Goal: Check status: Check status

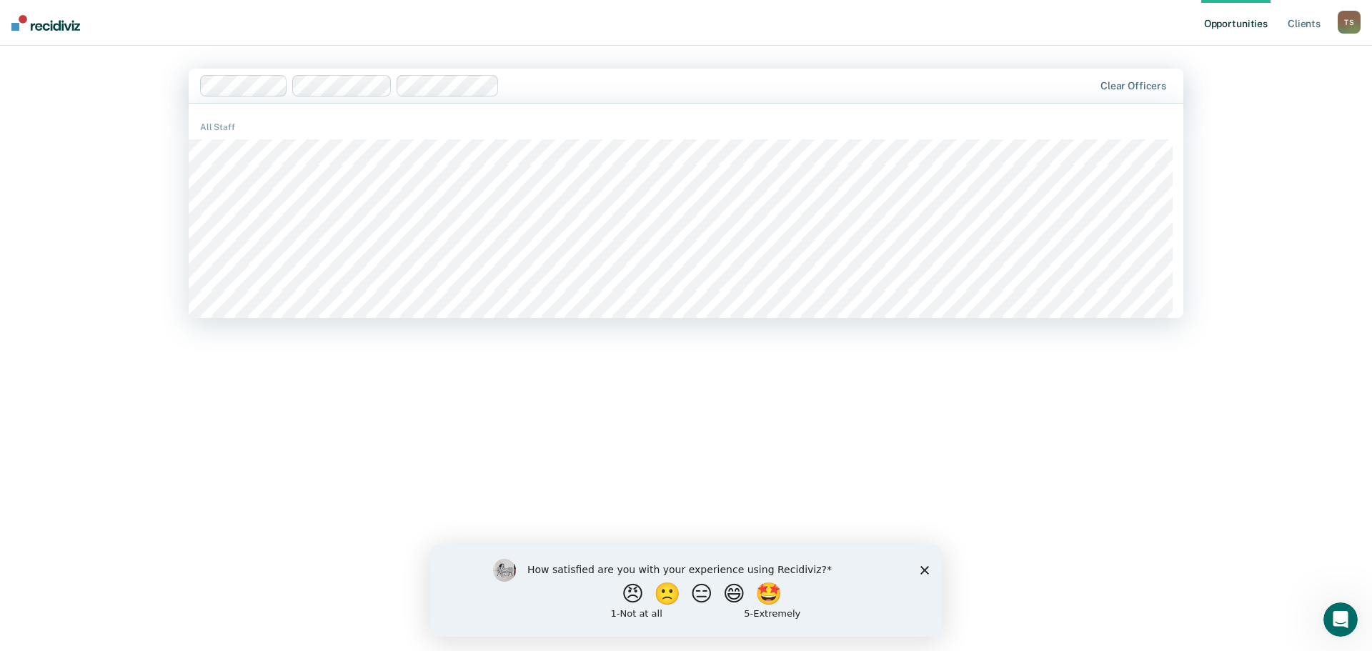
click at [564, 80] on div at bounding box center [647, 85] width 894 height 21
type input "[PERSON_NAME]"
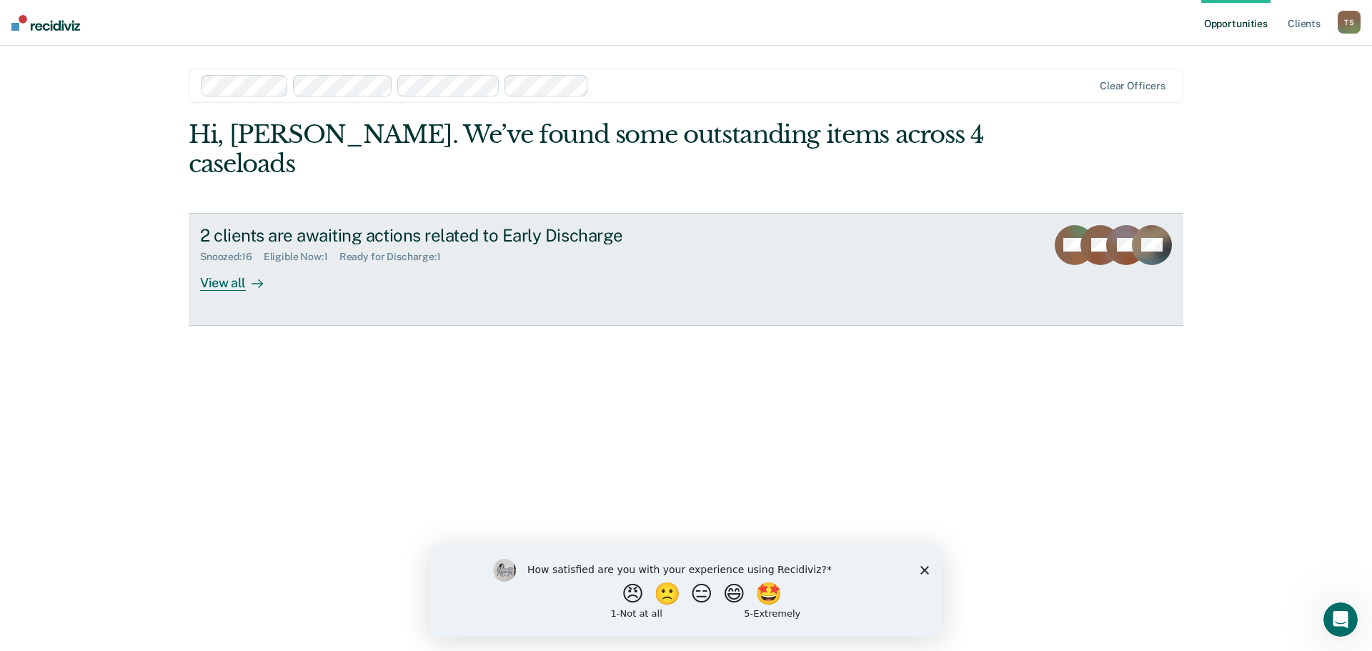
click at [248, 274] on div at bounding box center [254, 282] width 17 height 16
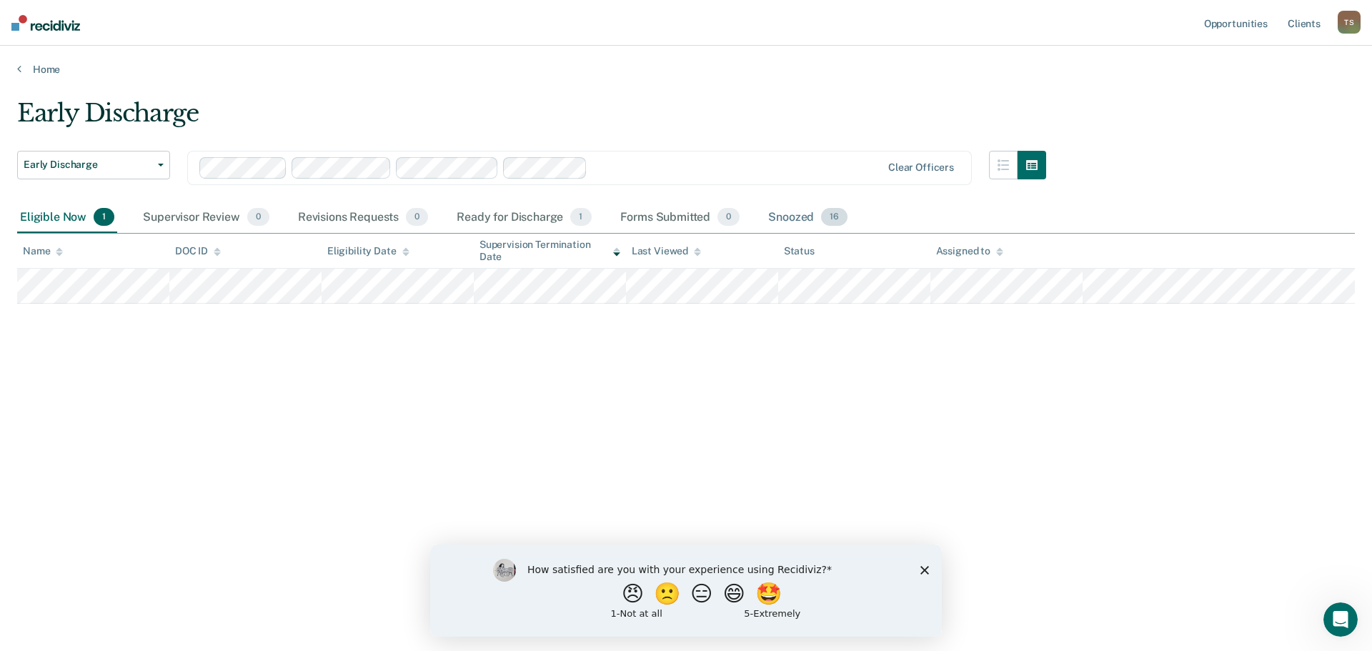
click at [834, 222] on span "16" at bounding box center [834, 217] width 26 height 19
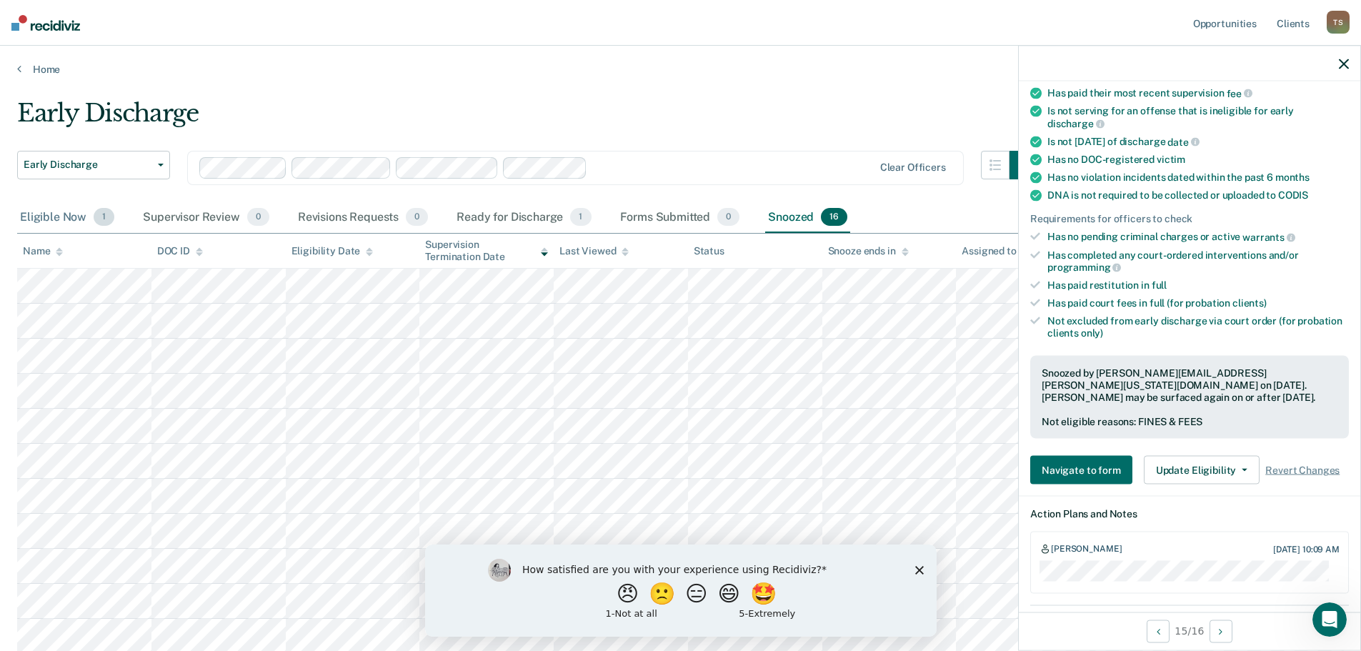
click at [107, 222] on span "1" at bounding box center [104, 217] width 21 height 19
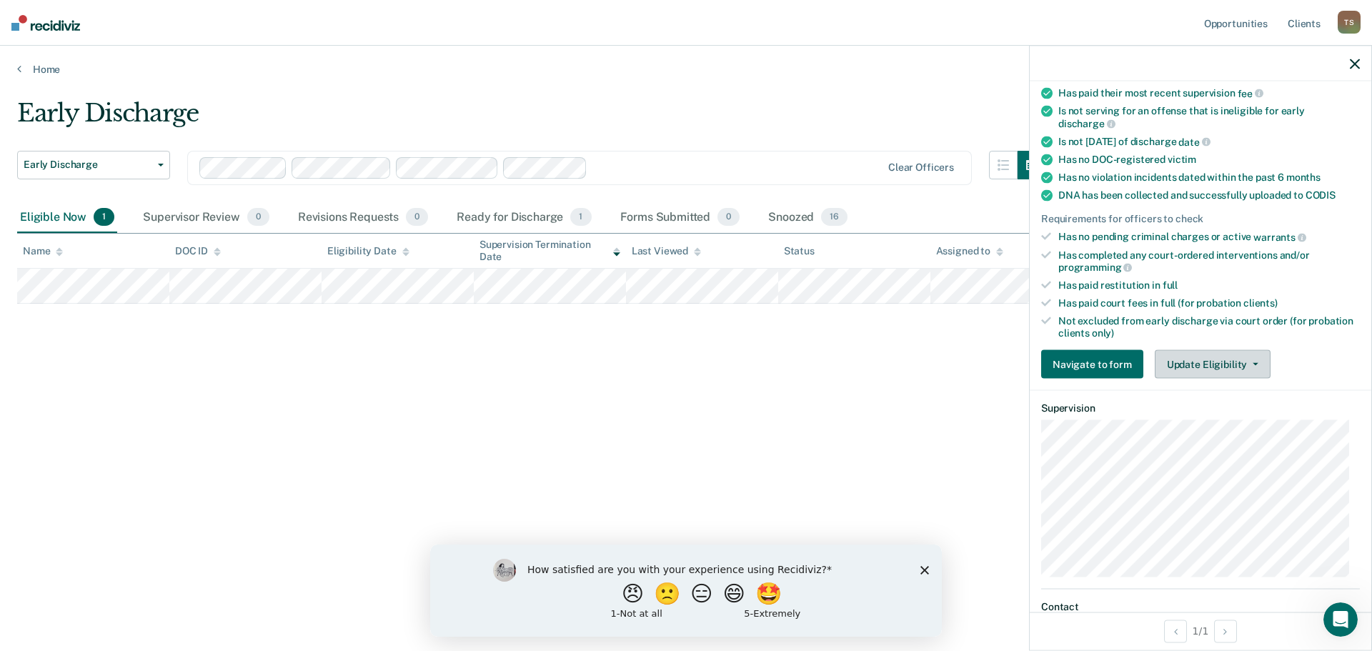
click at [1177, 371] on button "Update Eligibility" at bounding box center [1212, 364] width 116 height 29
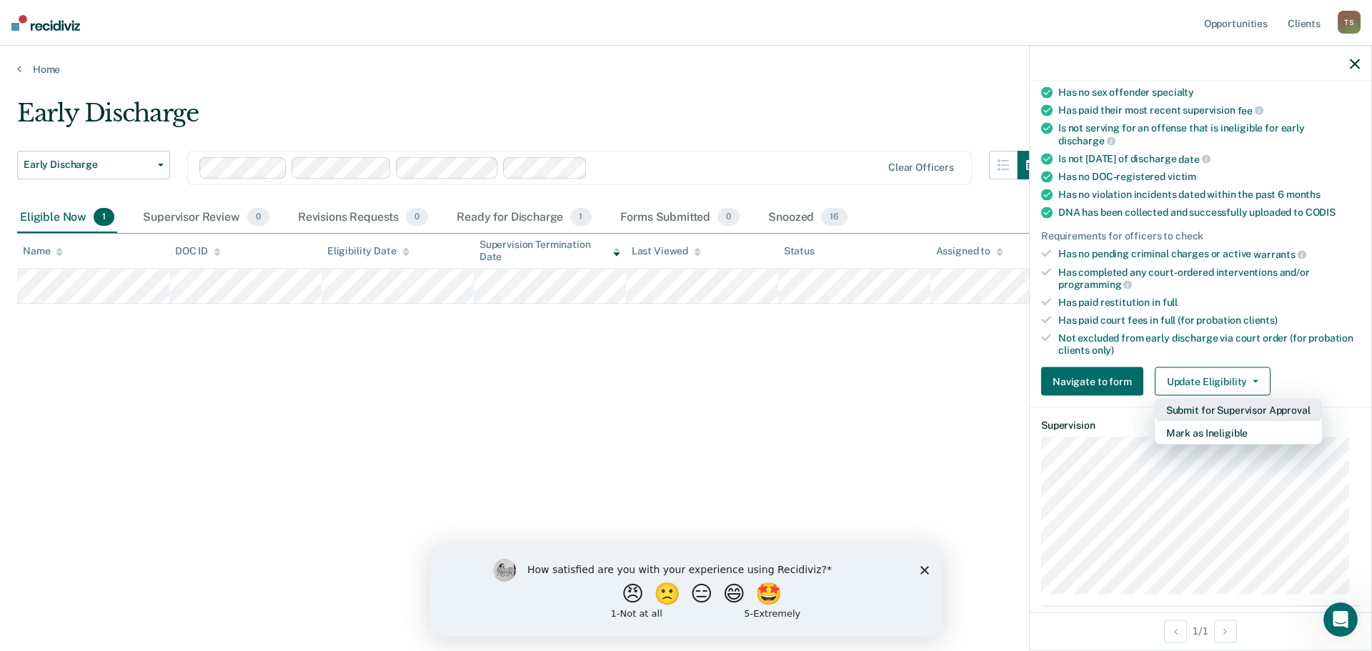
scroll to position [126, 0]
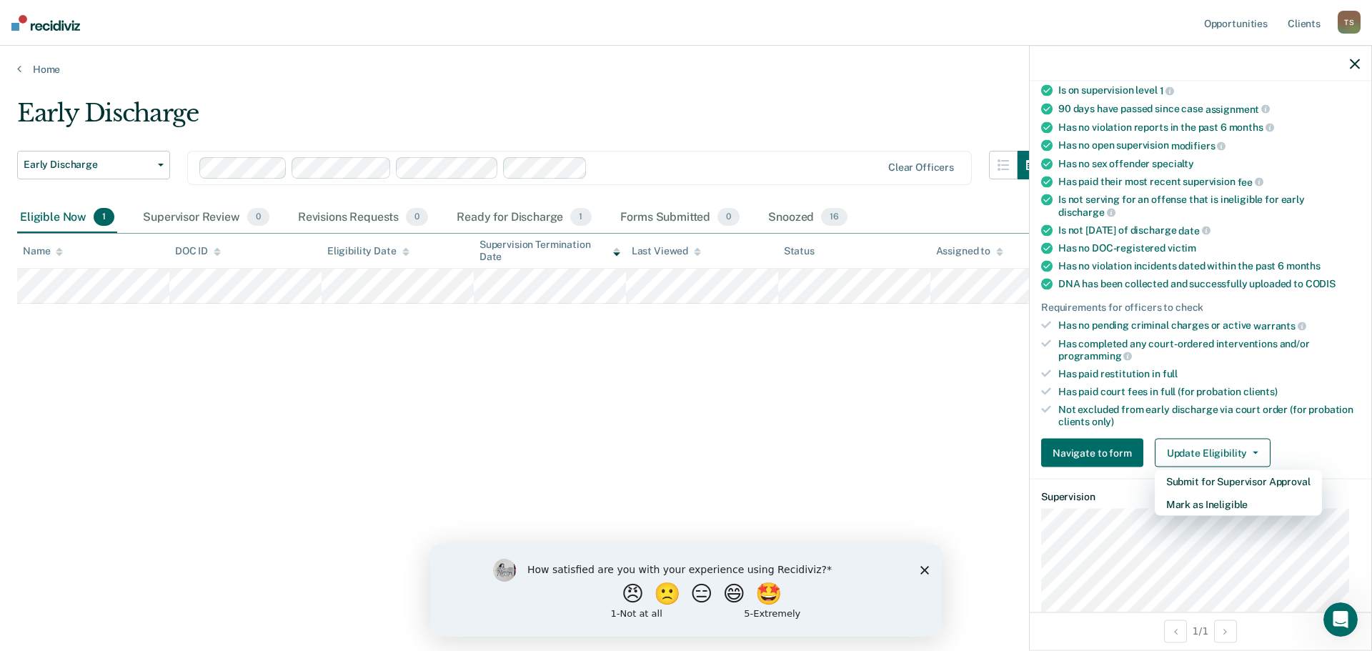
click at [966, 495] on div "Early Discharge Early Discharge Early Discharge Clear officers Eligible Now 1 S…" at bounding box center [685, 321] width 1337 height 445
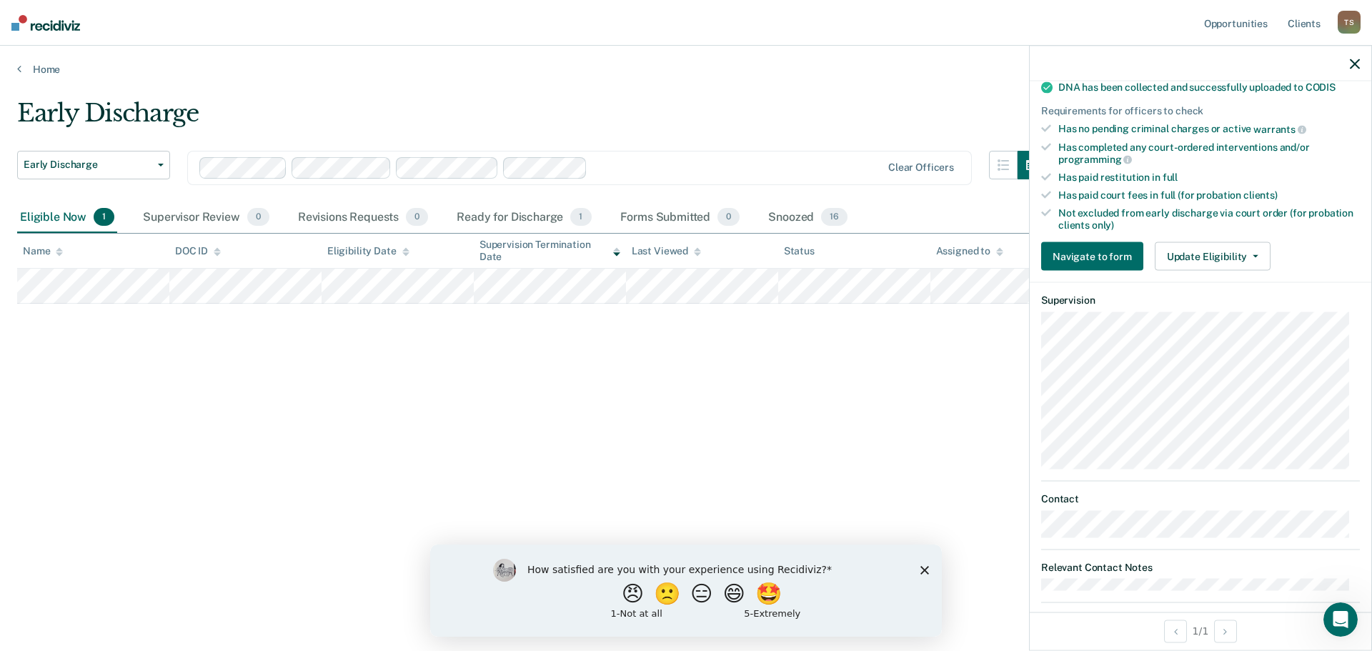
scroll to position [340, 0]
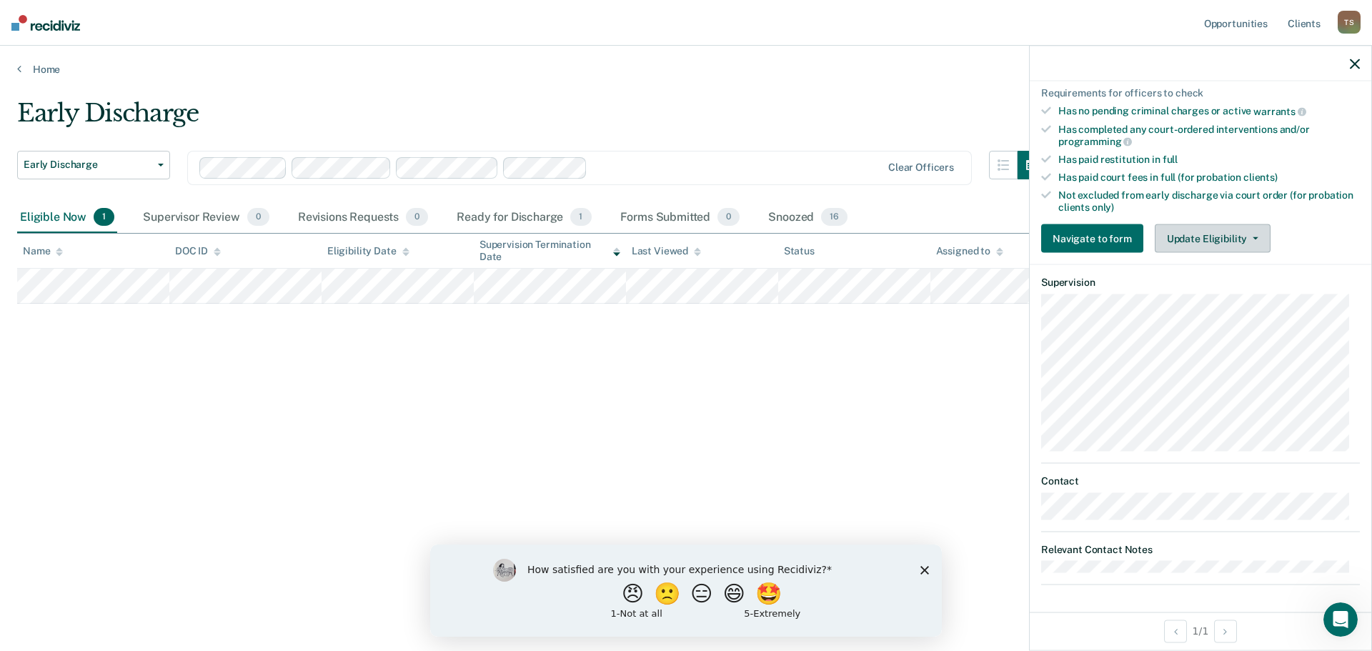
click at [1204, 242] on button "Update Eligibility" at bounding box center [1212, 238] width 116 height 29
click at [1352, 69] on icon "button" at bounding box center [1354, 64] width 10 height 10
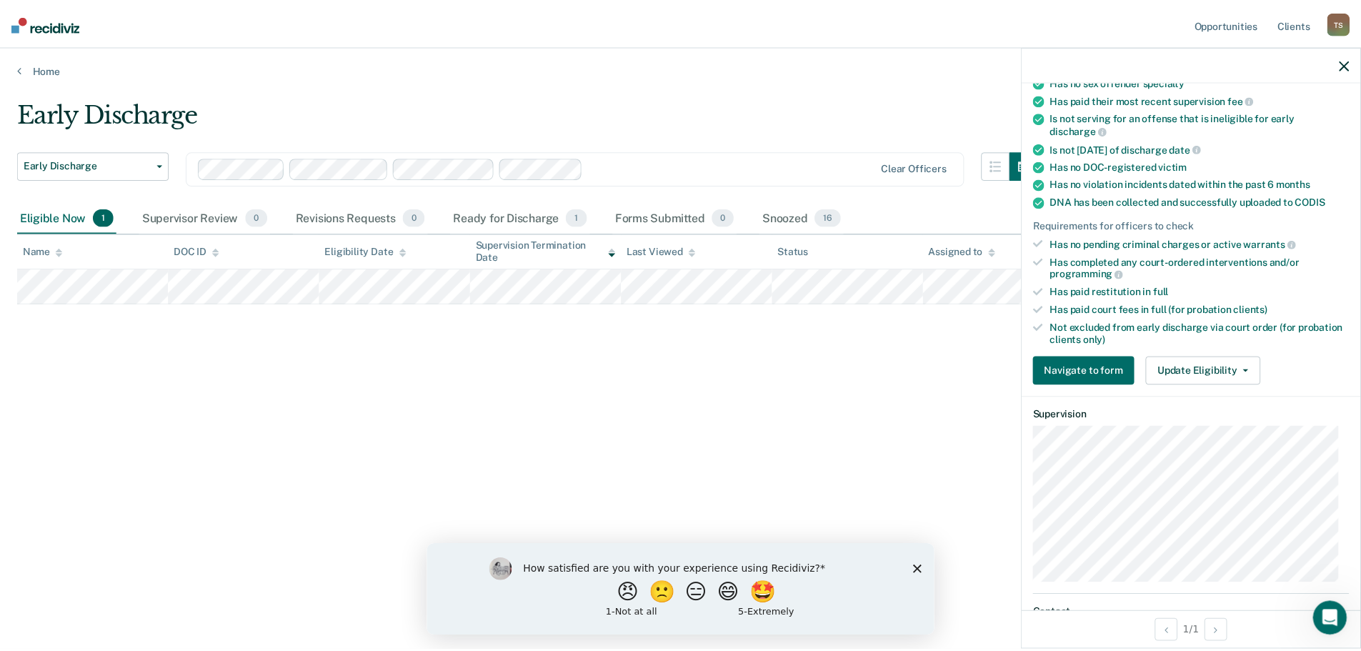
scroll to position [214, 0]
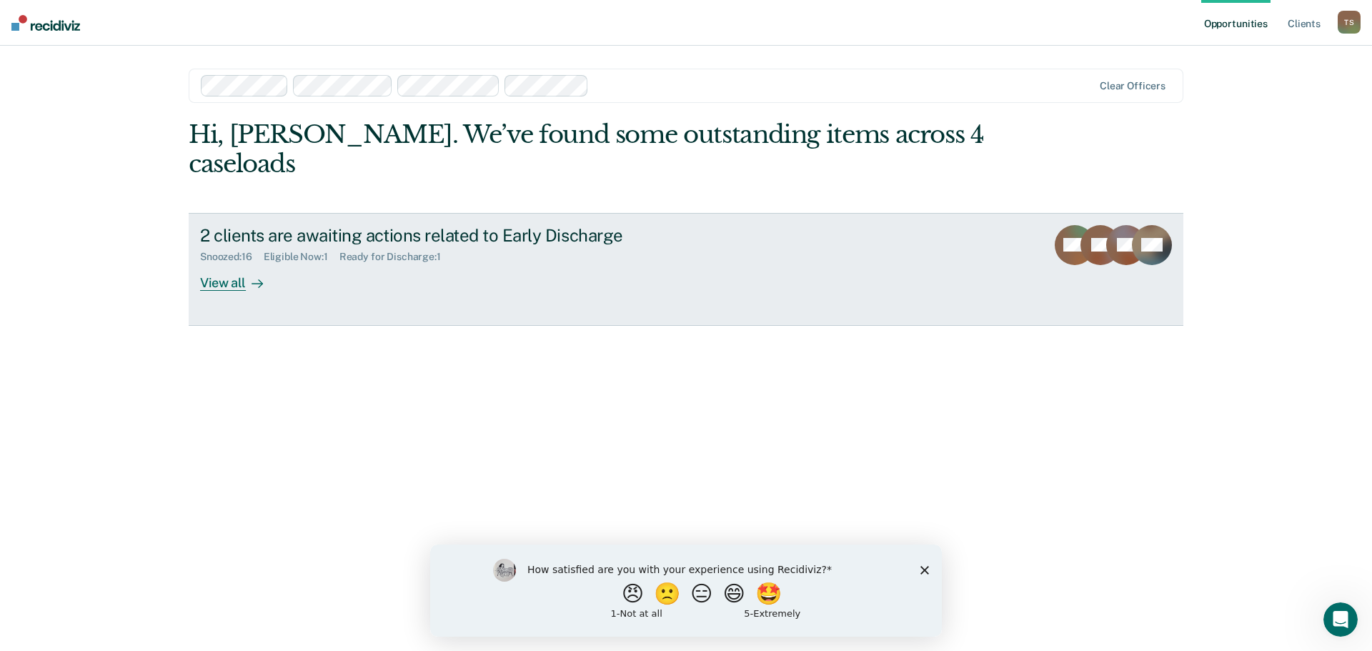
click at [222, 263] on div "View all" at bounding box center [240, 277] width 80 height 28
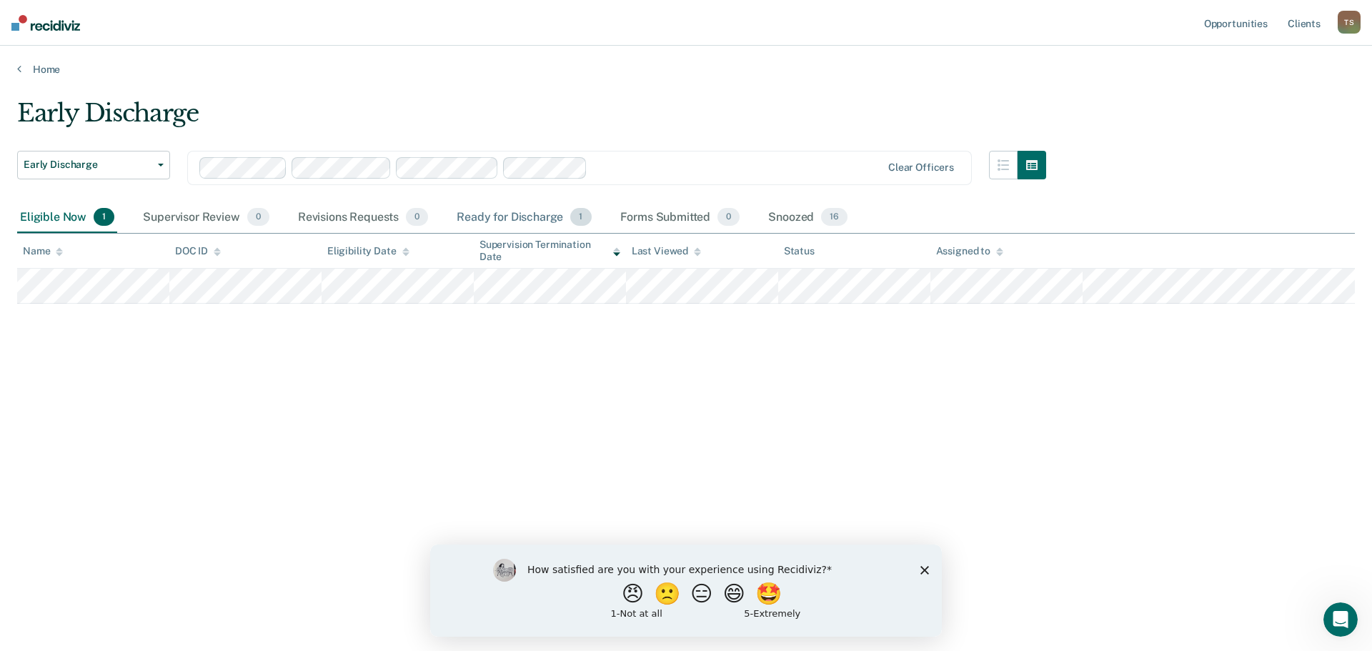
click at [579, 216] on span "1" at bounding box center [580, 217] width 21 height 19
click at [122, 376] on div "Early Discharge Early Discharge Early Discharge Clear officers Eligible Now 1 S…" at bounding box center [685, 321] width 1337 height 445
click at [678, 169] on div at bounding box center [737, 167] width 288 height 16
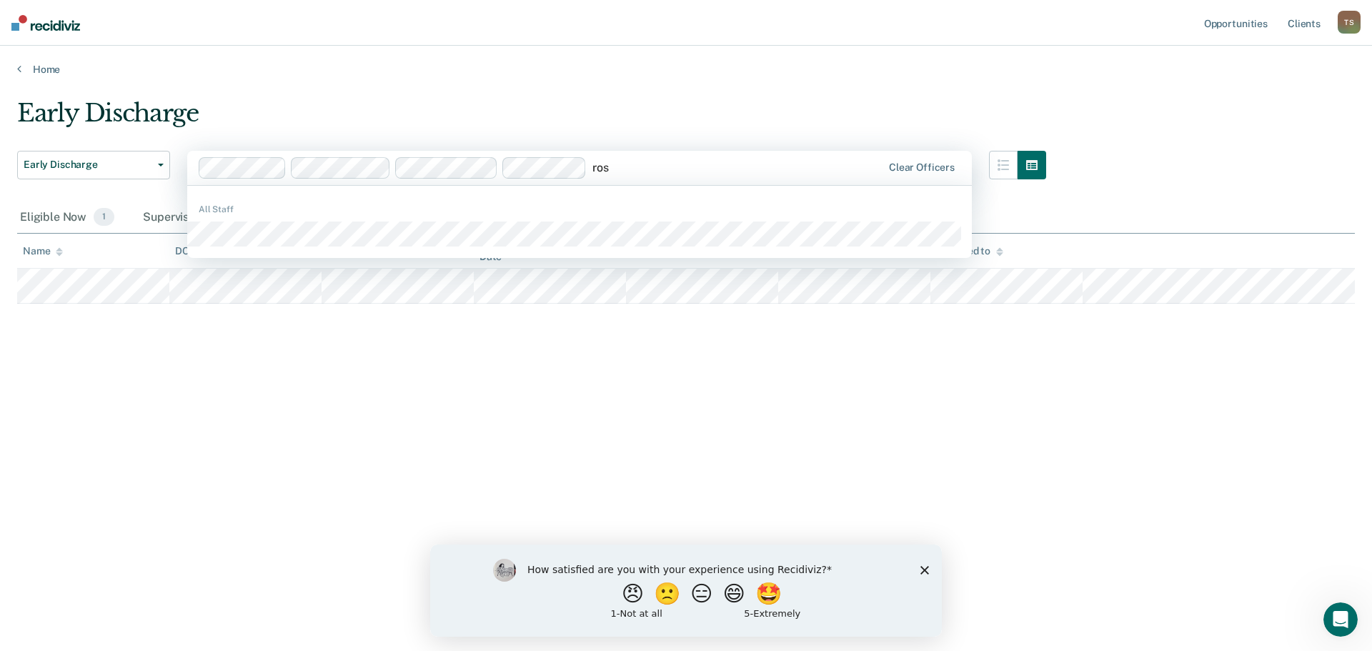
type input "[PERSON_NAME]"
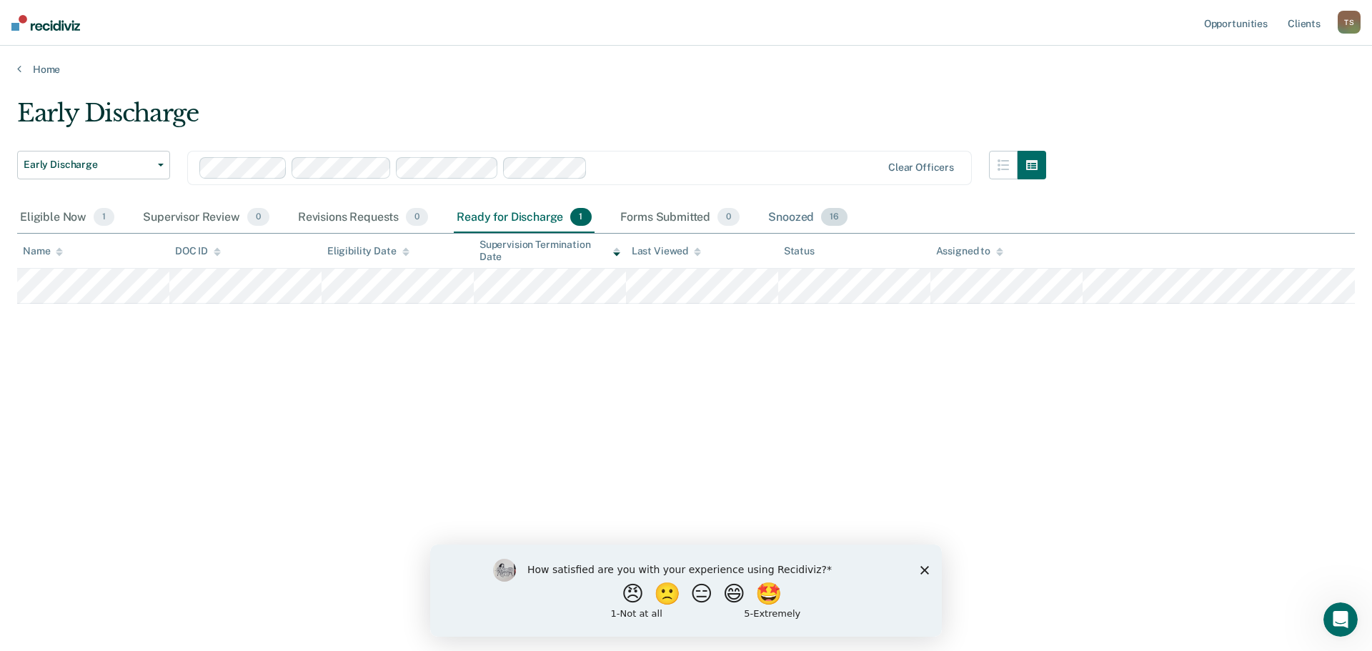
click at [839, 219] on span "16" at bounding box center [834, 217] width 26 height 19
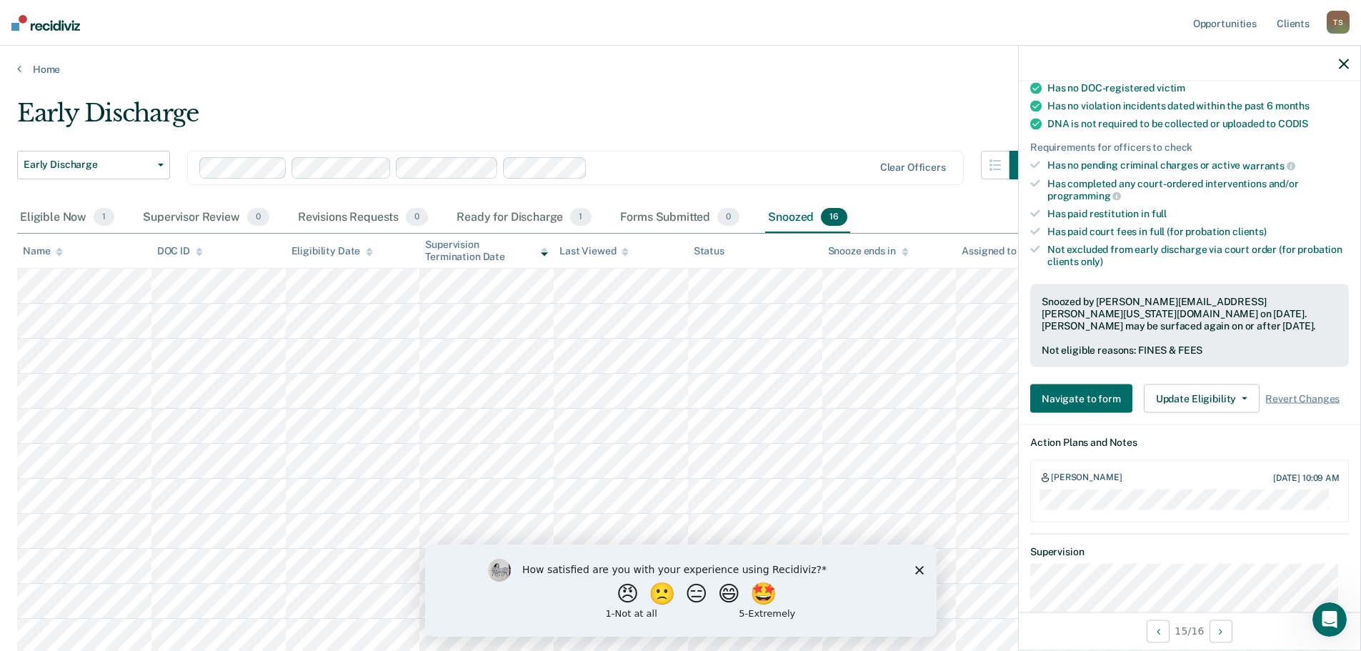
click at [1343, 60] on icon "button" at bounding box center [1344, 64] width 10 height 10
